Goal: Communication & Community: Answer question/provide support

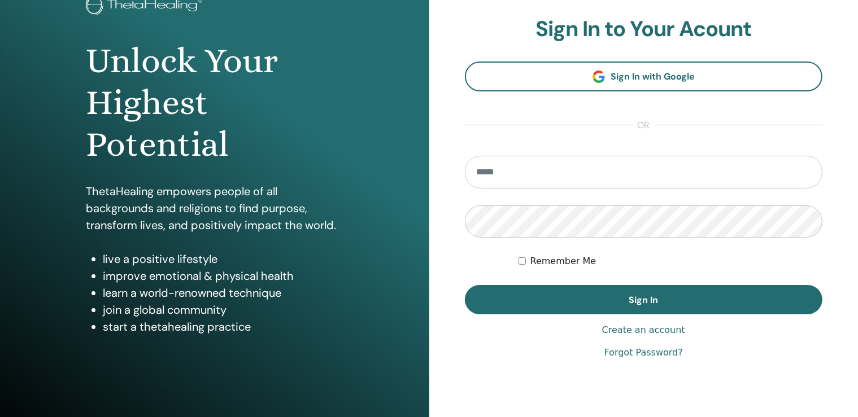
scroll to position [84, 0]
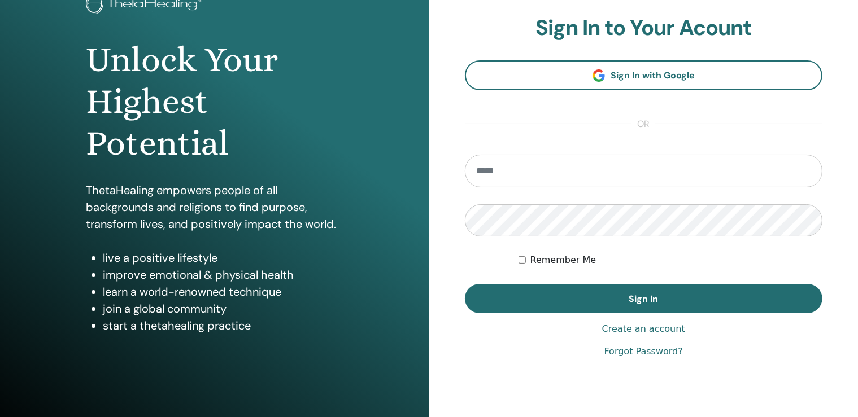
type input "*"
type input "**********"
click at [465, 284] on button "Sign In" at bounding box center [644, 298] width 358 height 29
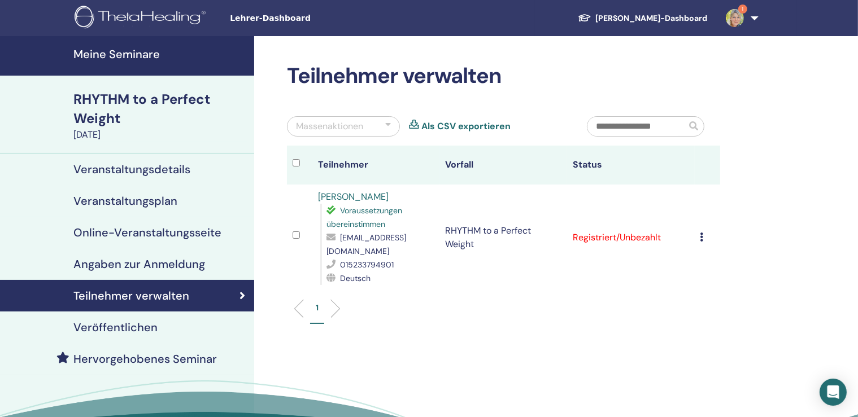
click at [739, 21] on img at bounding box center [735, 18] width 18 height 18
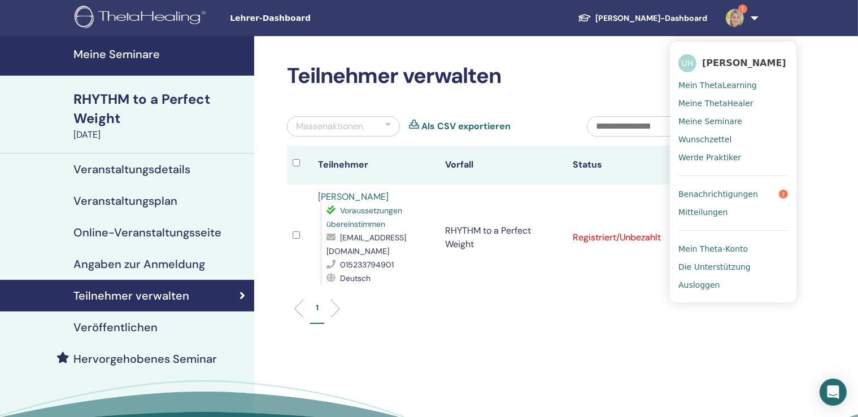
click at [724, 192] on span "Benachrichtigungen" at bounding box center [718, 194] width 80 height 10
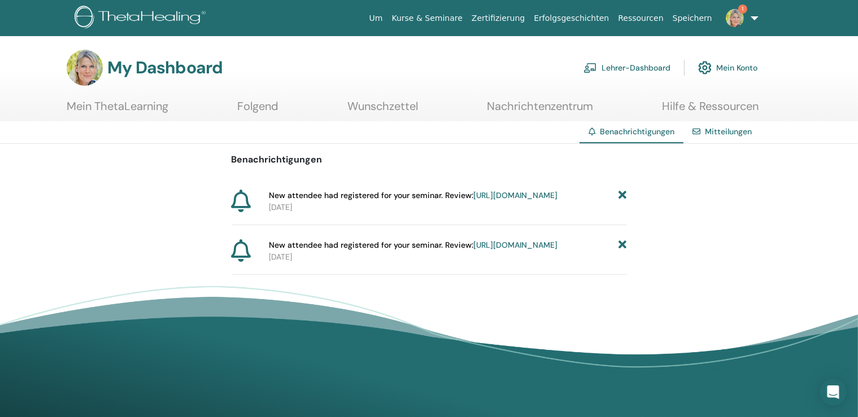
click at [389, 193] on span "New attendee had registered for your seminar. Review: https://member.thetaheali…" at bounding box center [413, 196] width 289 height 12
click at [473, 201] on link "https://member.thetahealing.com/instructor/seminar/364762/attendees" at bounding box center [515, 195] width 84 height 10
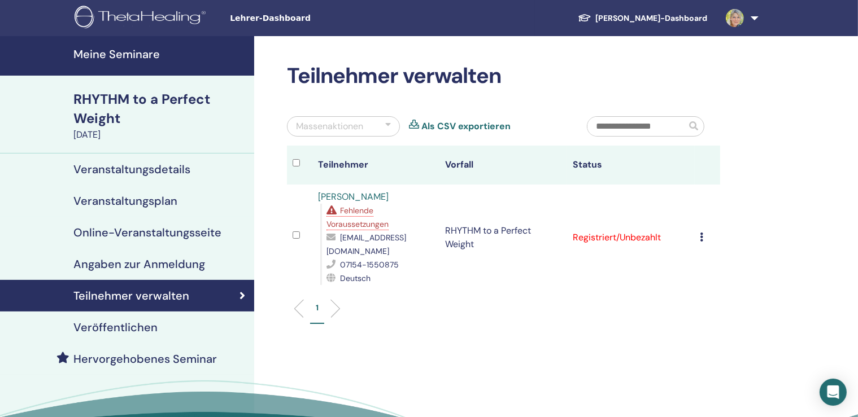
click at [389, 213] on span "Fehlende Voraussetzungen" at bounding box center [357, 218] width 62 height 24
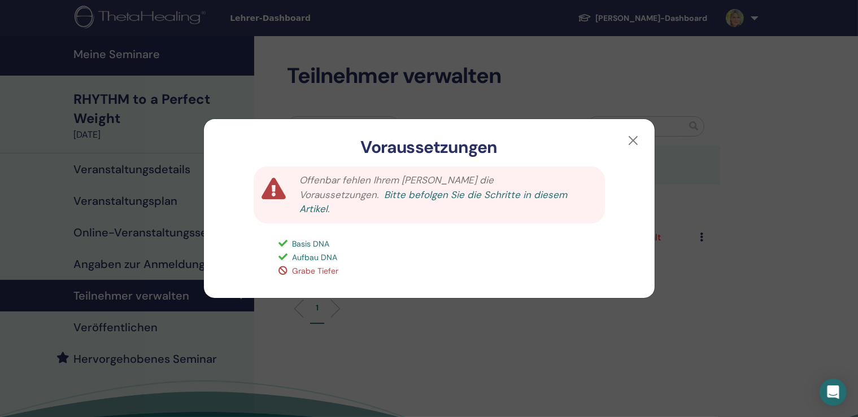
click at [412, 204] on link "Bitte befolgen Sie die Schritte in diesem Artikel." at bounding box center [433, 202] width 268 height 27
click at [638, 148] on button "button" at bounding box center [633, 141] width 18 height 18
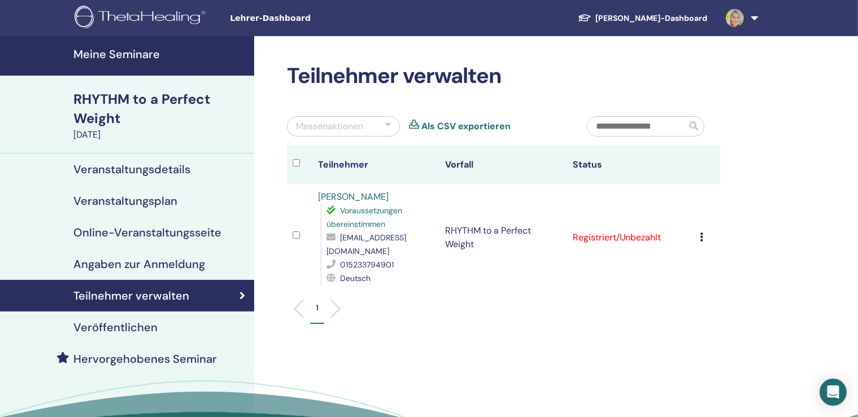
click at [742, 25] on link at bounding box center [740, 18] width 46 height 36
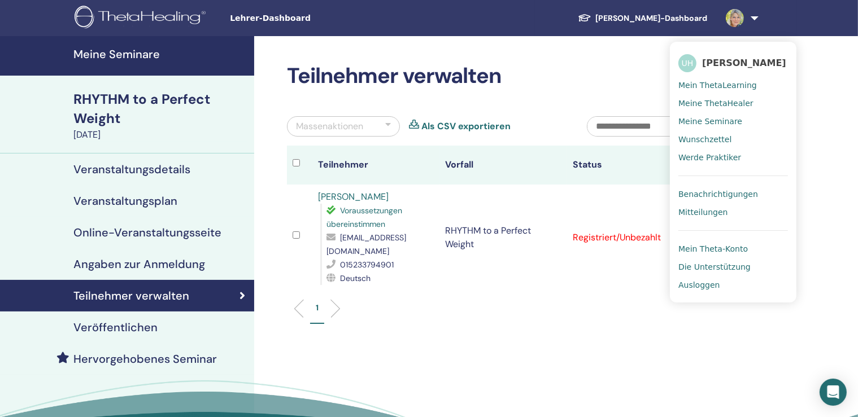
click at [707, 285] on span "Ausloggen" at bounding box center [698, 285] width 41 height 10
